Goal: Transaction & Acquisition: Obtain resource

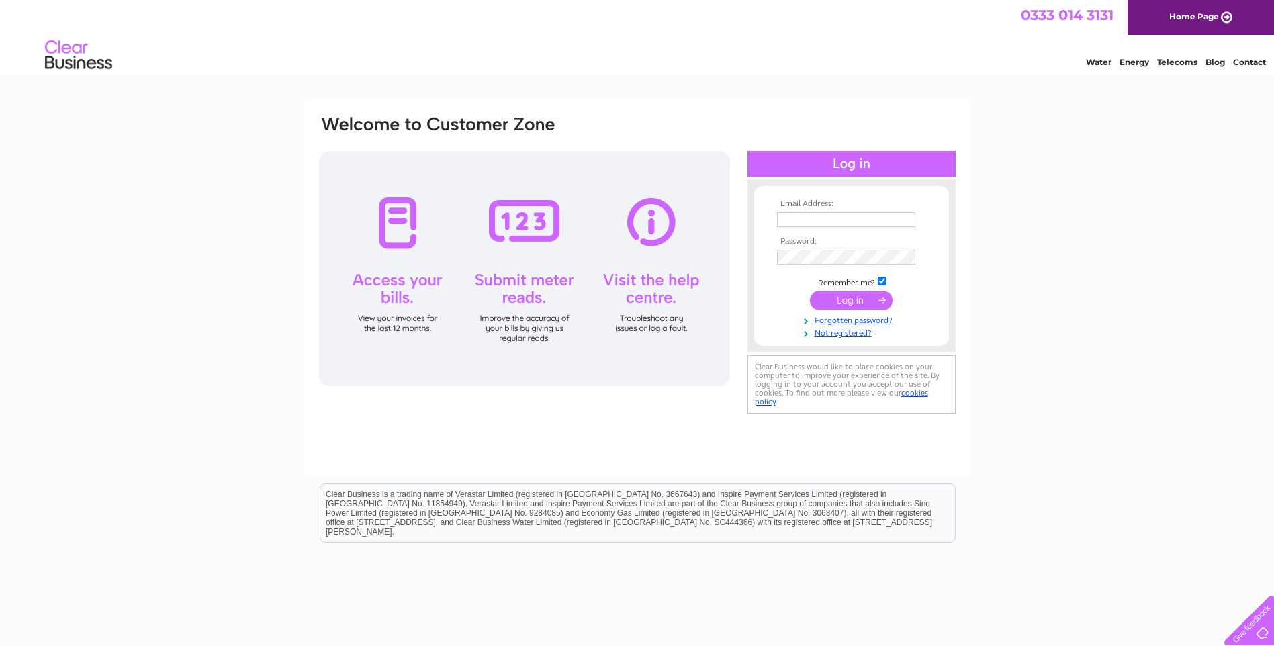
type input "karen.rustamova@the-furnishing-service.co.uk"
click at [853, 302] on input "submit" at bounding box center [851, 300] width 83 height 19
drag, startPoint x: 1255, startPoint y: 6, endPoint x: 961, endPoint y: 56, distance: 299.2
click at [965, 58] on div "Water Energy Telecoms Blog Contact" at bounding box center [637, 57] width 1274 height 44
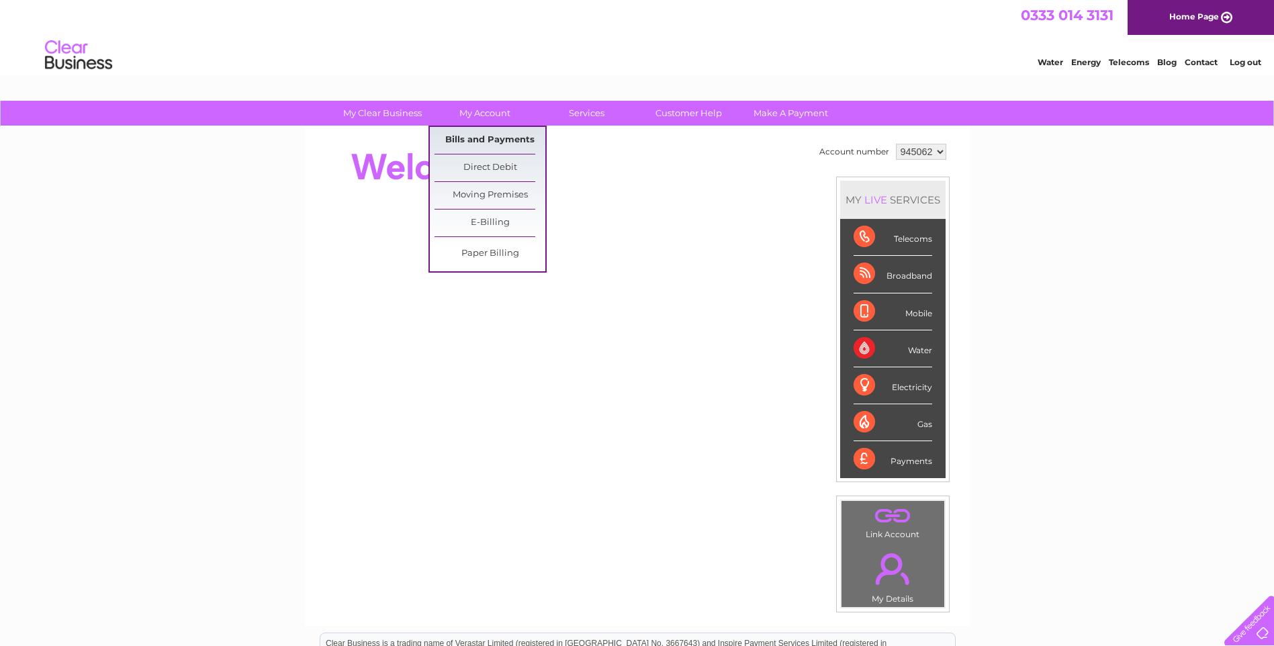
click at [461, 142] on link "Bills and Payments" at bounding box center [490, 140] width 111 height 27
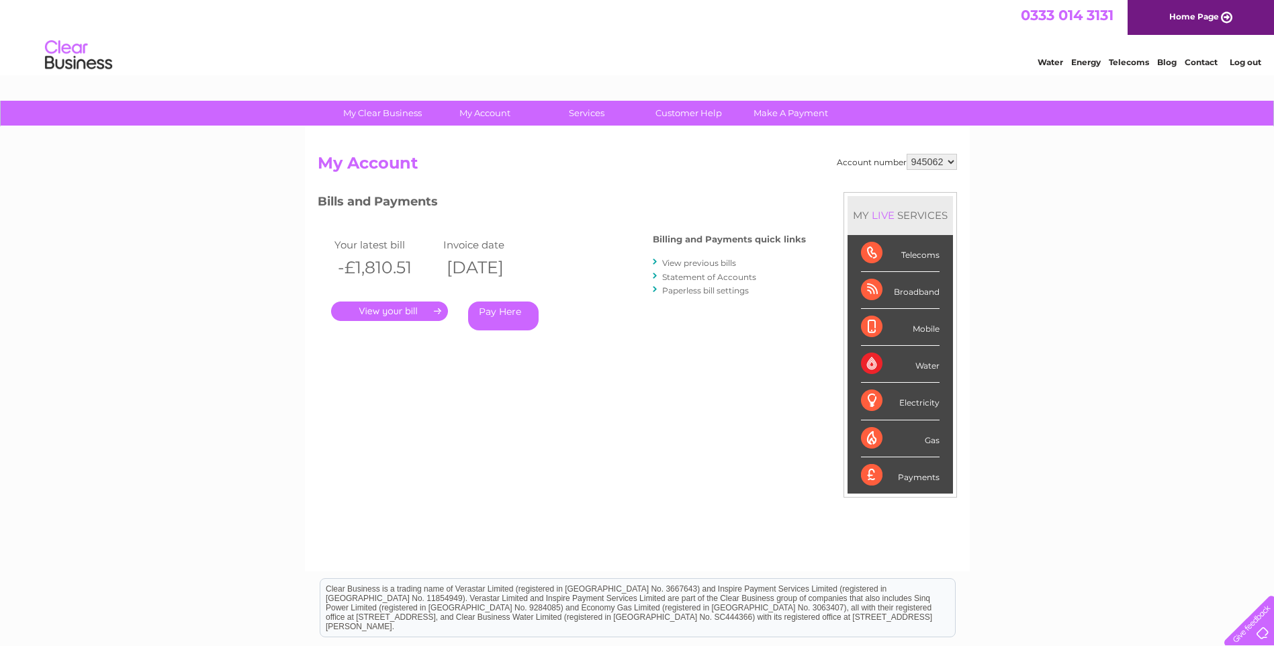
drag, startPoint x: 931, startPoint y: 159, endPoint x: 930, endPoint y: 169, distance: 10.1
click at [931, 159] on select "945062 965958 985805 997929" at bounding box center [932, 162] width 50 height 16
select select "965958"
click at [907, 154] on select "945062 965958 985805 997929" at bounding box center [932, 162] width 50 height 16
click at [394, 312] on link "." at bounding box center [389, 311] width 117 height 19
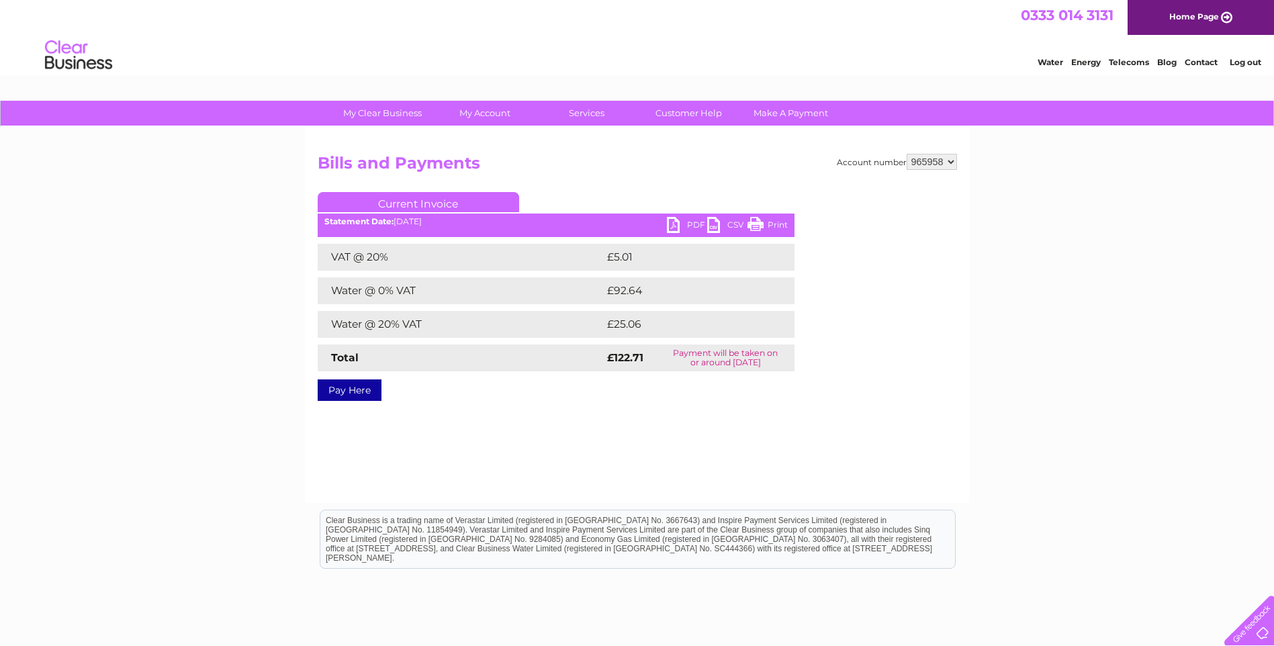
click at [686, 225] on link "PDF" at bounding box center [687, 226] width 40 height 19
drag, startPoint x: 788, startPoint y: 166, endPoint x: 901, endPoint y: 165, distance: 113.5
click at [789, 166] on h2 "Bills and Payments" at bounding box center [637, 167] width 639 height 26
click at [923, 165] on select "945062 965958 985805 997929" at bounding box center [932, 162] width 50 height 16
select select "985805"
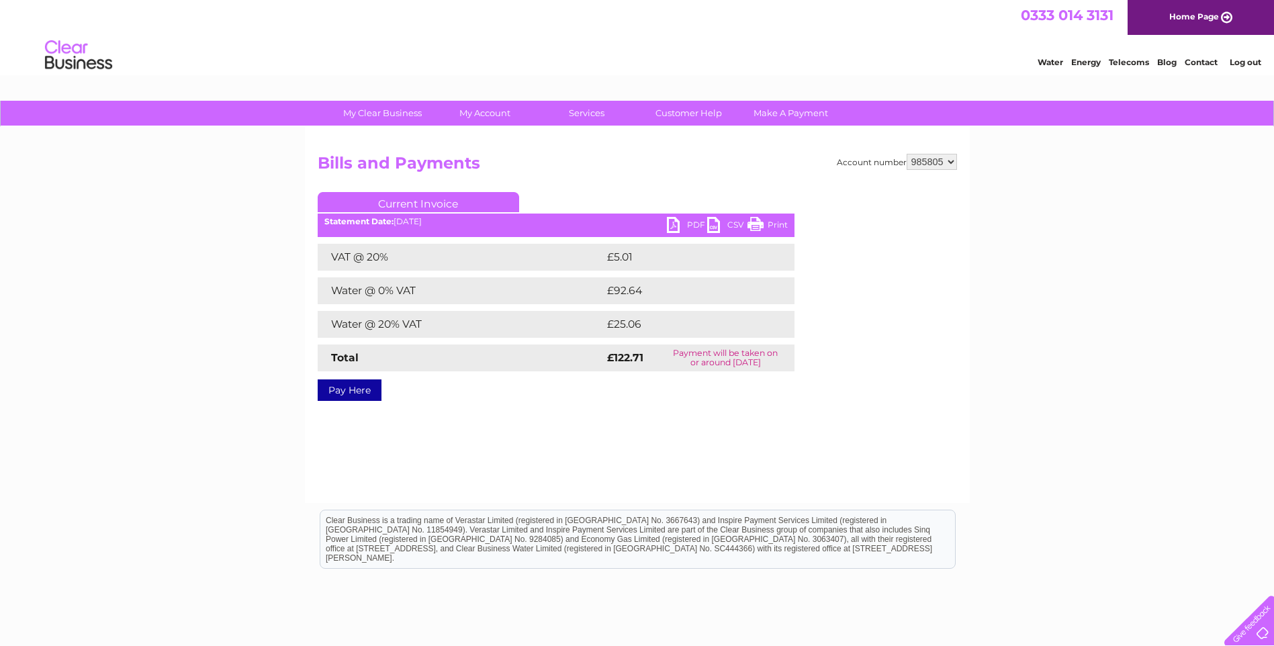
click at [907, 154] on select "945062 965958 985805 997929" at bounding box center [932, 162] width 50 height 16
click at [919, 159] on select "945062 965958 985805 997929" at bounding box center [932, 162] width 50 height 16
select select "997929"
click at [907, 154] on select "945062 965958 985805 997929" at bounding box center [932, 162] width 50 height 16
